Goal: Information Seeking & Learning: Learn about a topic

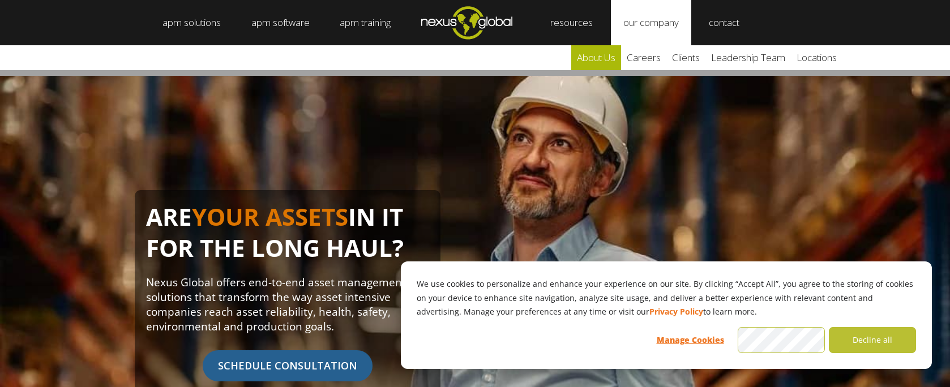
click at [616, 58] on link "about us" at bounding box center [596, 57] width 50 height 25
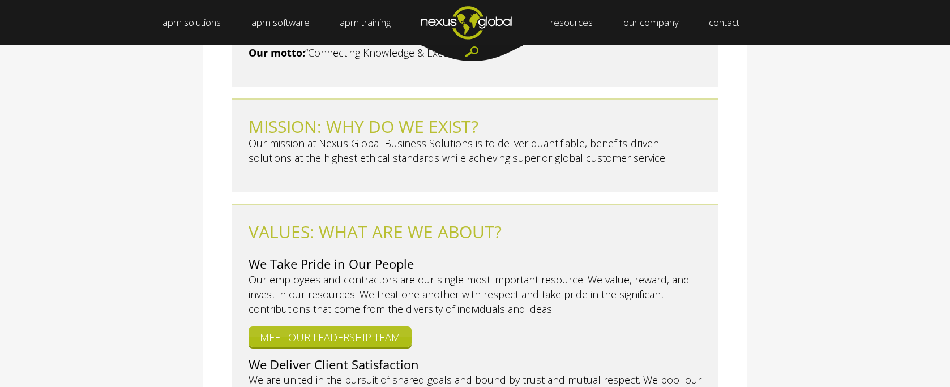
scroll to position [396, 0]
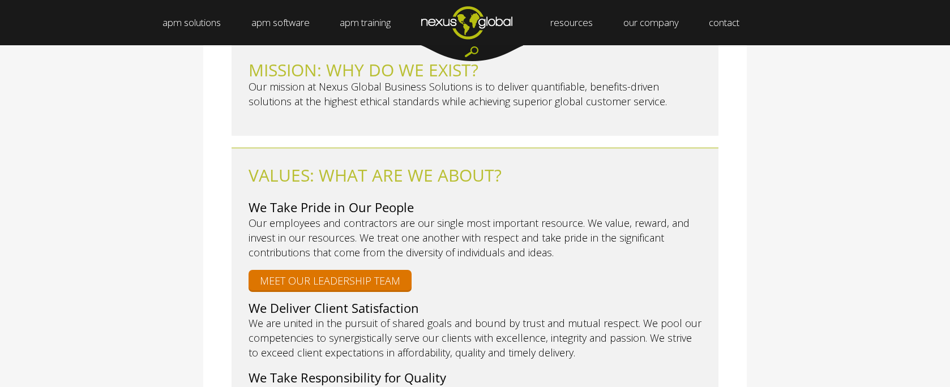
click at [382, 270] on link "MEET OUR LEADERSHIP TEAM" at bounding box center [330, 280] width 163 height 20
